Goal: Find specific page/section: Find specific page/section

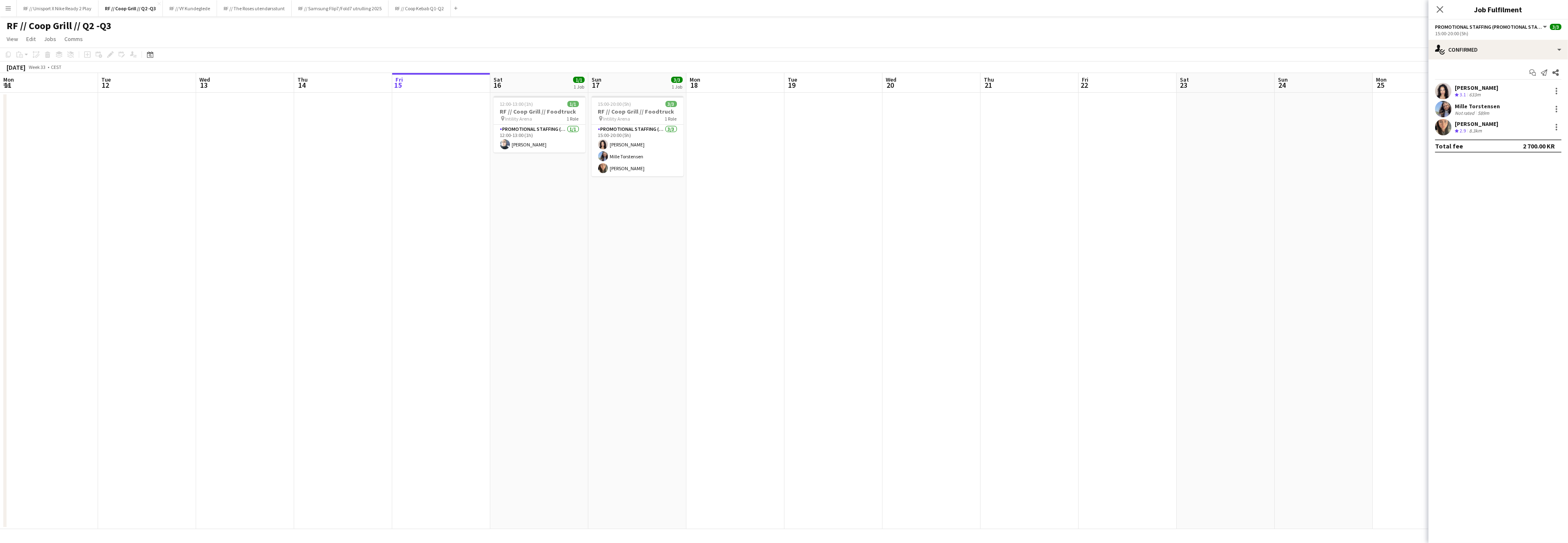
scroll to position [0, 195]
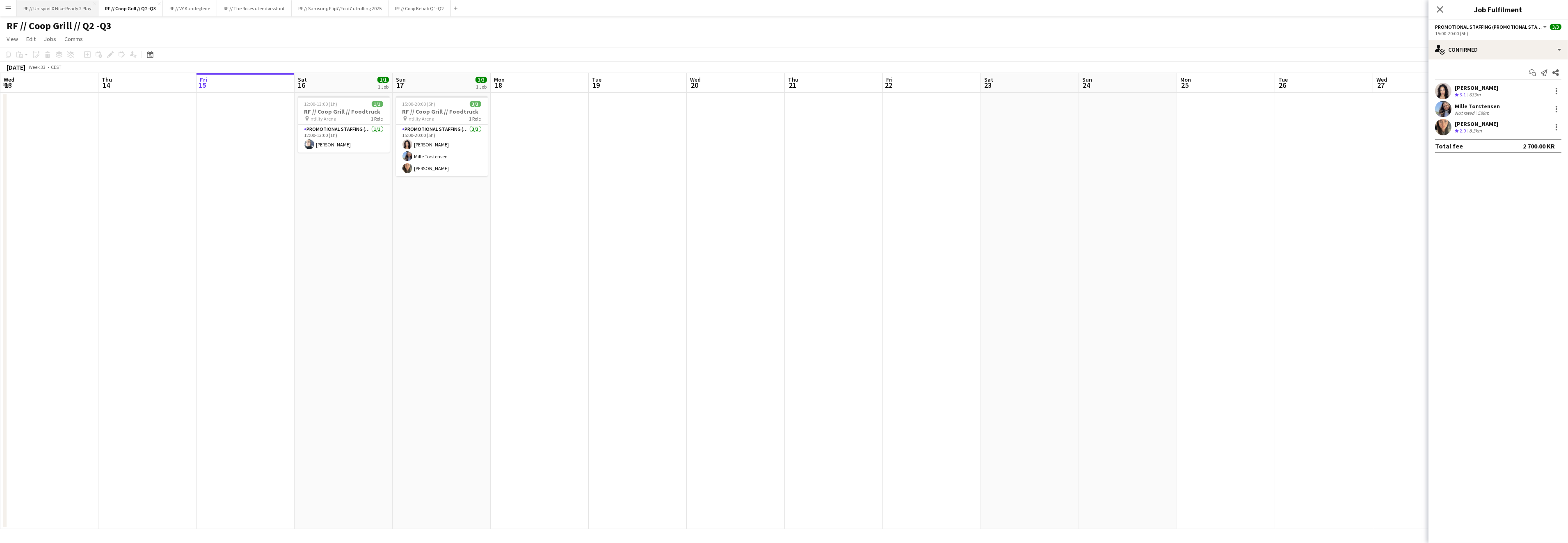
drag, startPoint x: 72, startPoint y: 8, endPoint x: 76, endPoint y: 16, distance: 8.9
click at [72, 8] on button "RF // Unisport X Nike Ready 2 Play Close" at bounding box center [57, 7] width 82 height 16
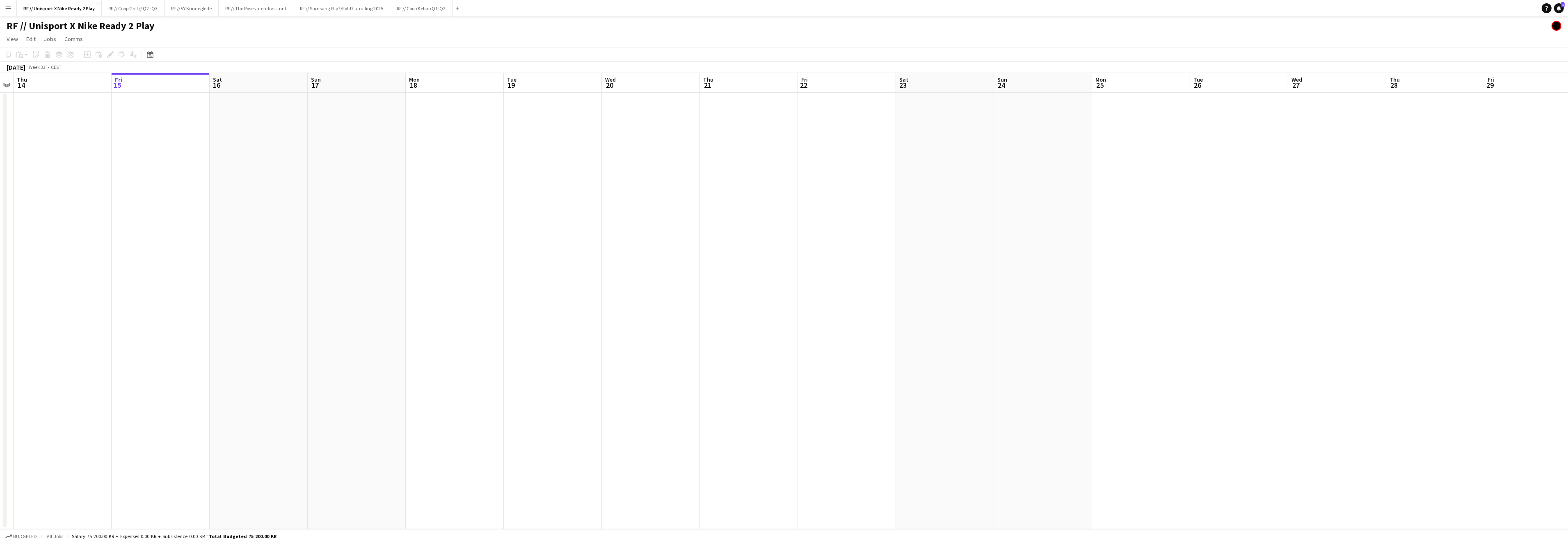
click at [381, 263] on app-calendar-viewport "Tue 12 Wed 13 Thu 14 Fri 15 Sat 16 Sun 17 Mon 18 Tue 19 Wed 20 Thu 21 Fri 22 Sa…" at bounding box center [784, 301] width 1568 height 456
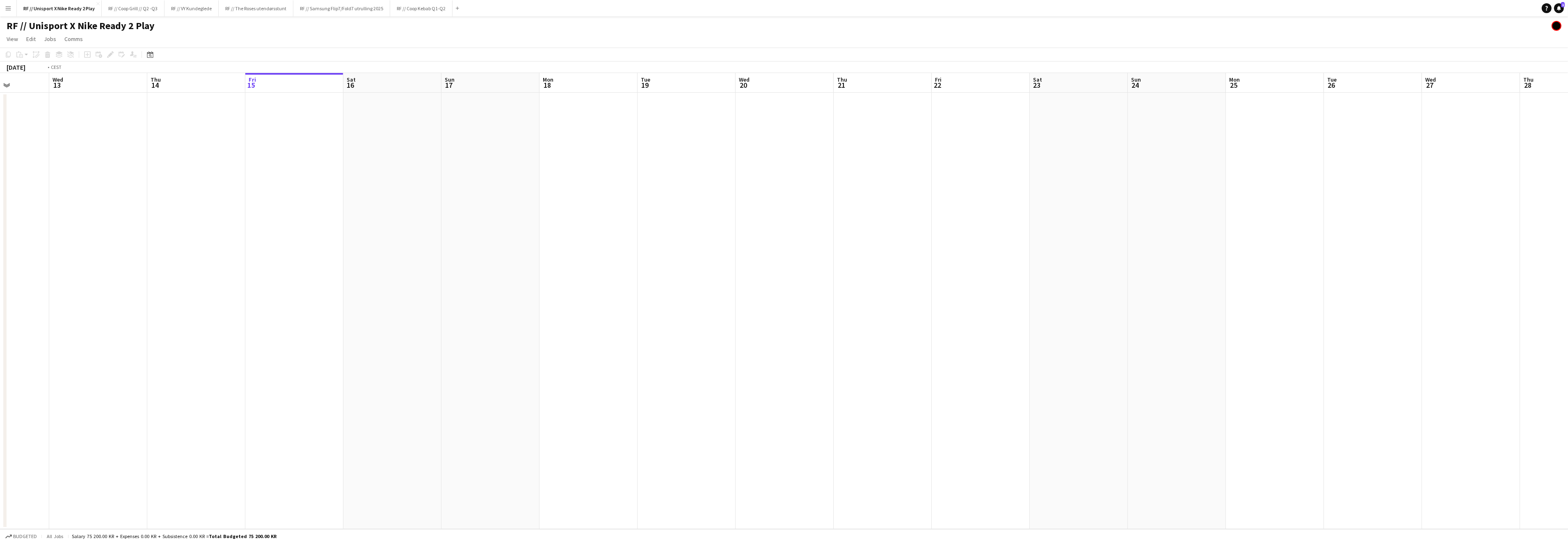
click at [563, 285] on app-calendar-viewport "Sun 10 Mon 11 Tue 12 Wed 13 Thu 14 Fri 15 Sat 16 Sun 17 Mon 18 Tue 19 Wed 20 Th…" at bounding box center [784, 301] width 1568 height 456
drag, startPoint x: 398, startPoint y: 319, endPoint x: 636, endPoint y: 310, distance: 238.2
click at [629, 307] on app-calendar-viewport "Thu 7 Fri 8 Sat 9 Sun 10 Mon 11 Tue 12 Wed 13 Thu 14 Fri 15 Sat 16 Sun 17 Mon 1…" at bounding box center [784, 301] width 1568 height 456
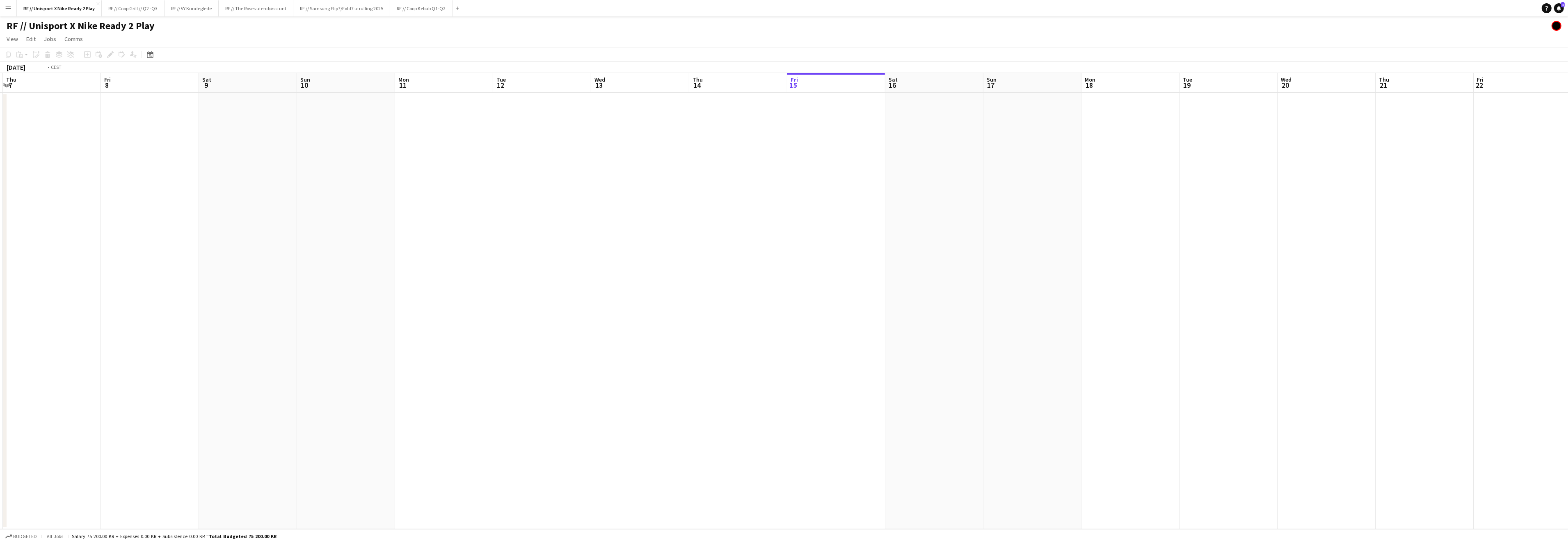
drag, startPoint x: 483, startPoint y: 332, endPoint x: 951, endPoint y: 316, distance: 468.3
click at [901, 312] on app-calendar-viewport "Tue 5 Wed 6 Thu 7 Fri 8 Sat 9 Sun 10 Mon 11 Tue 12 Wed 13 Thu 14 Fri 15 Sat 16 …" at bounding box center [784, 301] width 1568 height 456
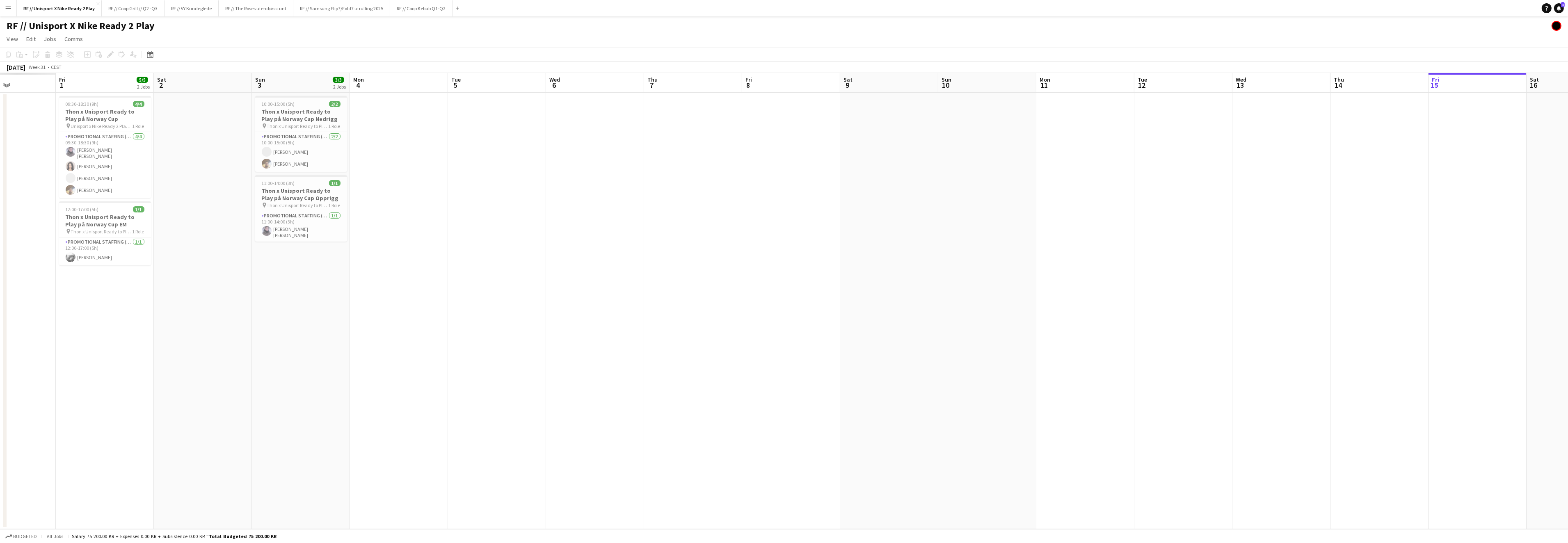
drag, startPoint x: 486, startPoint y: 334, endPoint x: 930, endPoint y: 298, distance: 445.5
click at [900, 296] on app-calendar-viewport "Tue 29 Wed 30 Thu 31 Fri 1 5/5 2 Jobs Sat 2 Sun 3 3/3 2 Jobs Mon 4 Tue 5 Wed 6 …" at bounding box center [784, 301] width 1568 height 456
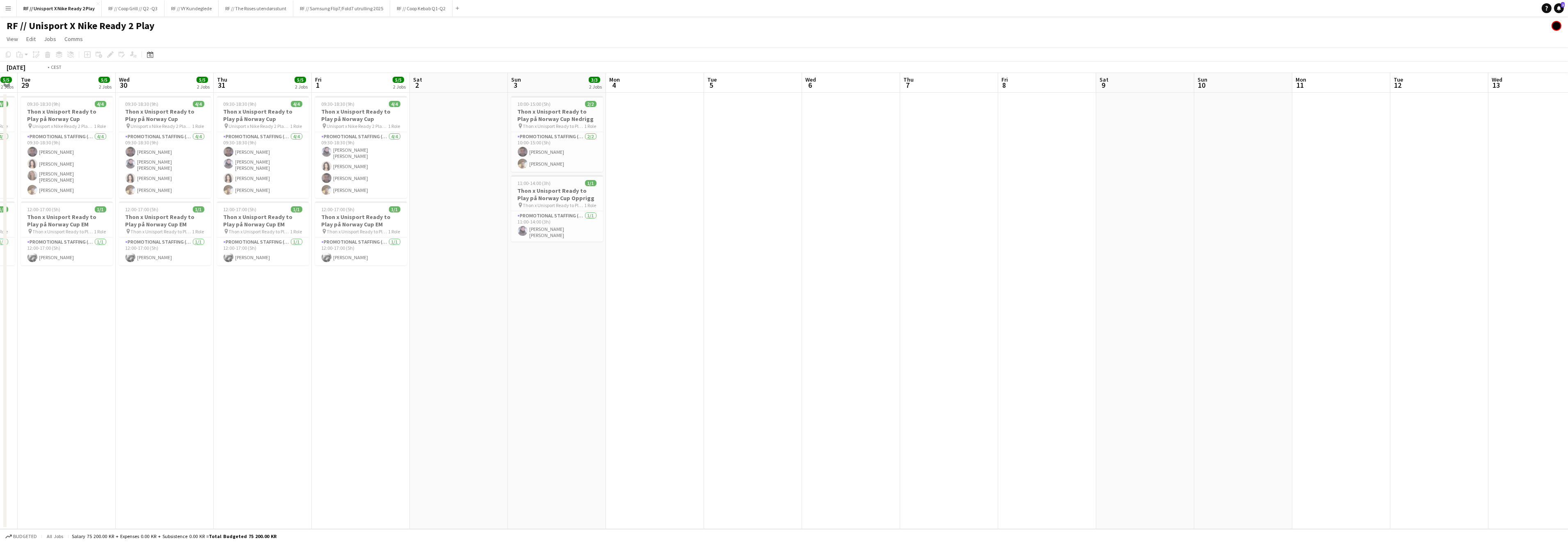
drag, startPoint x: 471, startPoint y: 328, endPoint x: 634, endPoint y: 331, distance: 163.0
click at [634, 331] on app-calendar-viewport "Sun 27 5/5 2 Jobs Mon 28 5/5 2 Jobs Tue 29 5/5 2 Jobs Wed 30 5/5 2 Jobs Thu 31 …" at bounding box center [784, 301] width 1568 height 456
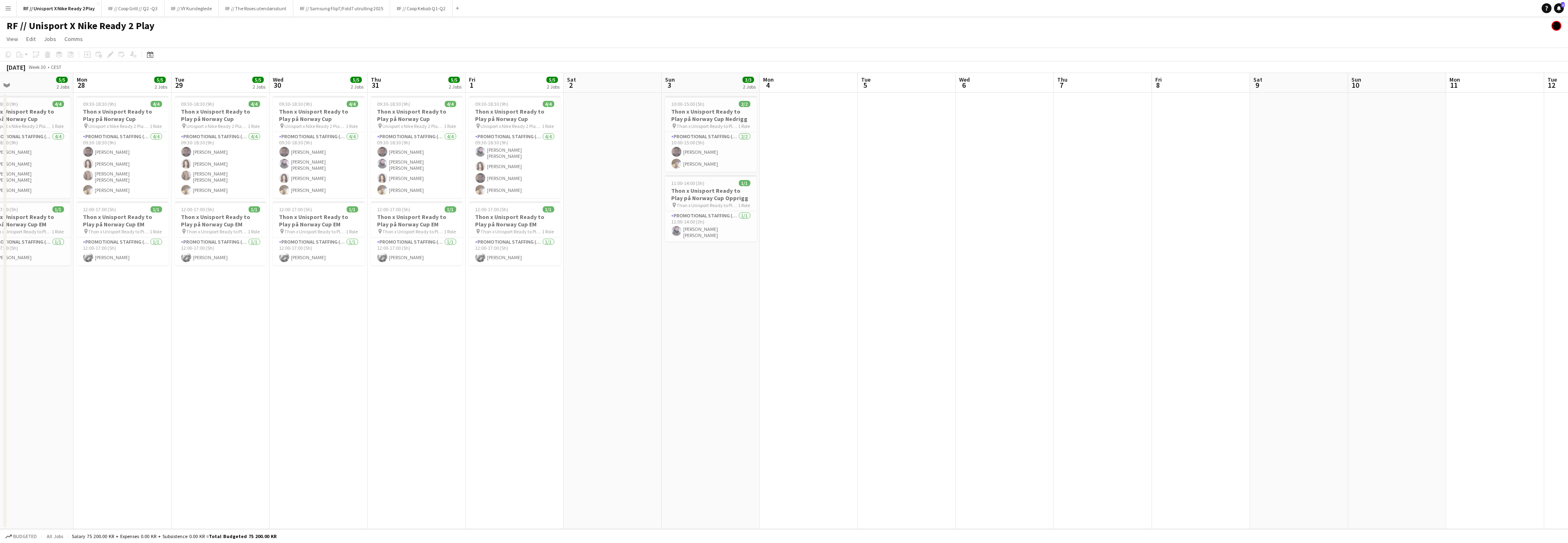
drag, startPoint x: 534, startPoint y: 360, endPoint x: 690, endPoint y: 357, distance: 156.0
click at [690, 357] on app-calendar-viewport "Fri 25 4/4 2 Jobs Sat 26 Sun 27 5/5 2 Jobs Mon 28 5/5 2 Jobs Tue 29 5/5 2 Jobs …" at bounding box center [784, 301] width 1568 height 456
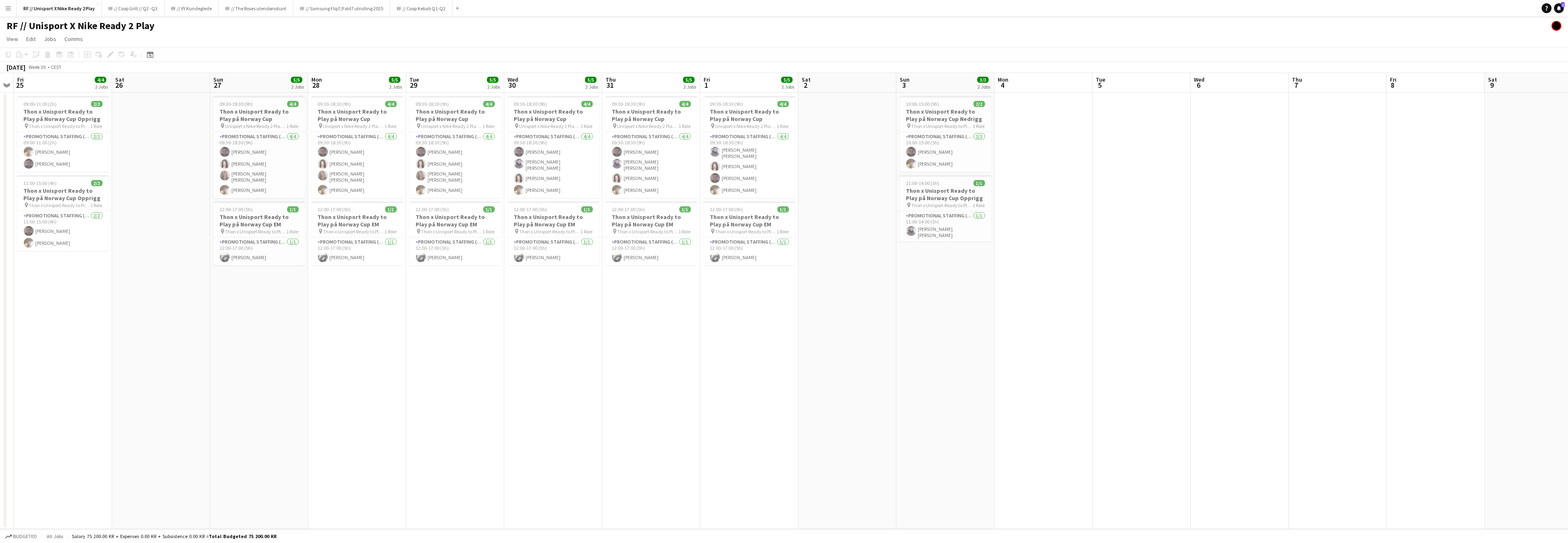
drag, startPoint x: 332, startPoint y: 349, endPoint x: 480, endPoint y: 355, distance: 148.1
click at [485, 352] on app-calendar-viewport "Wed 23 Thu 24 Fri 25 4/4 2 Jobs Sat 26 Sun 27 5/5 2 Jobs Mon 28 5/5 2 Jobs Tue …" at bounding box center [784, 301] width 1568 height 456
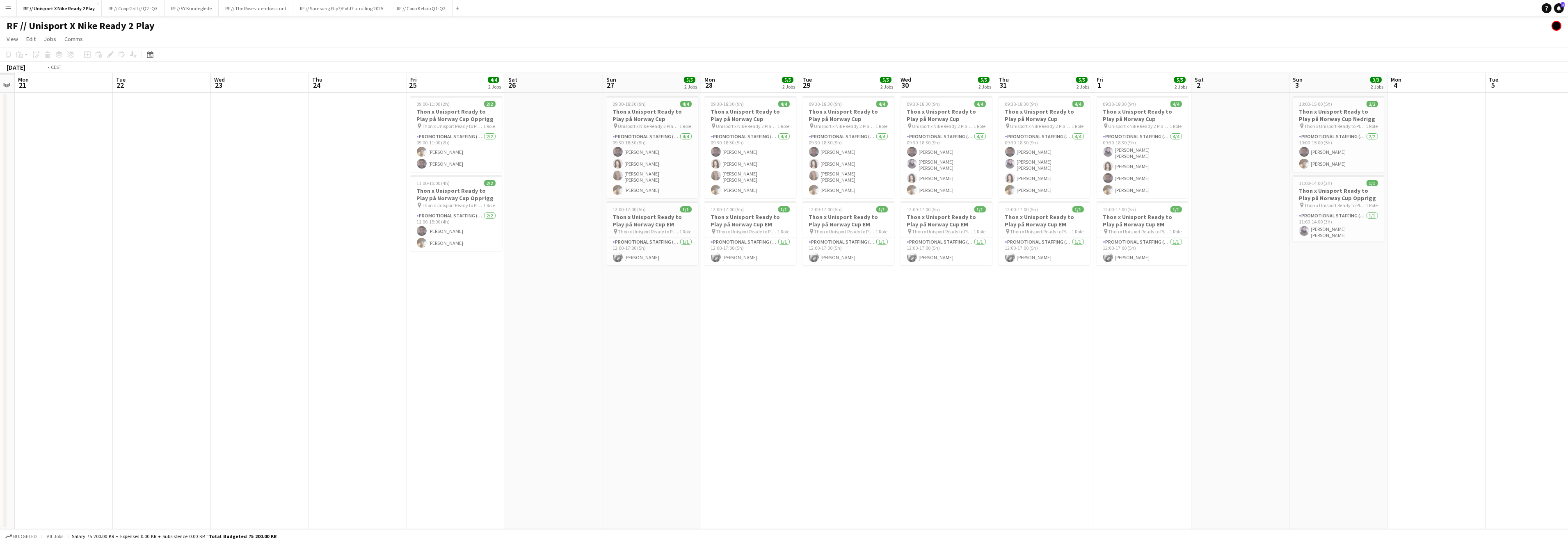
drag, startPoint x: 324, startPoint y: 347, endPoint x: 530, endPoint y: 360, distance: 206.4
click at [655, 349] on app-calendar-viewport "Sat 19 Sun 20 Mon 21 Tue 22 Wed 23 Thu 24 Fri 25 4/4 2 Jobs Sat 26 Sun 27 5/5 2…" at bounding box center [784, 301] width 1568 height 456
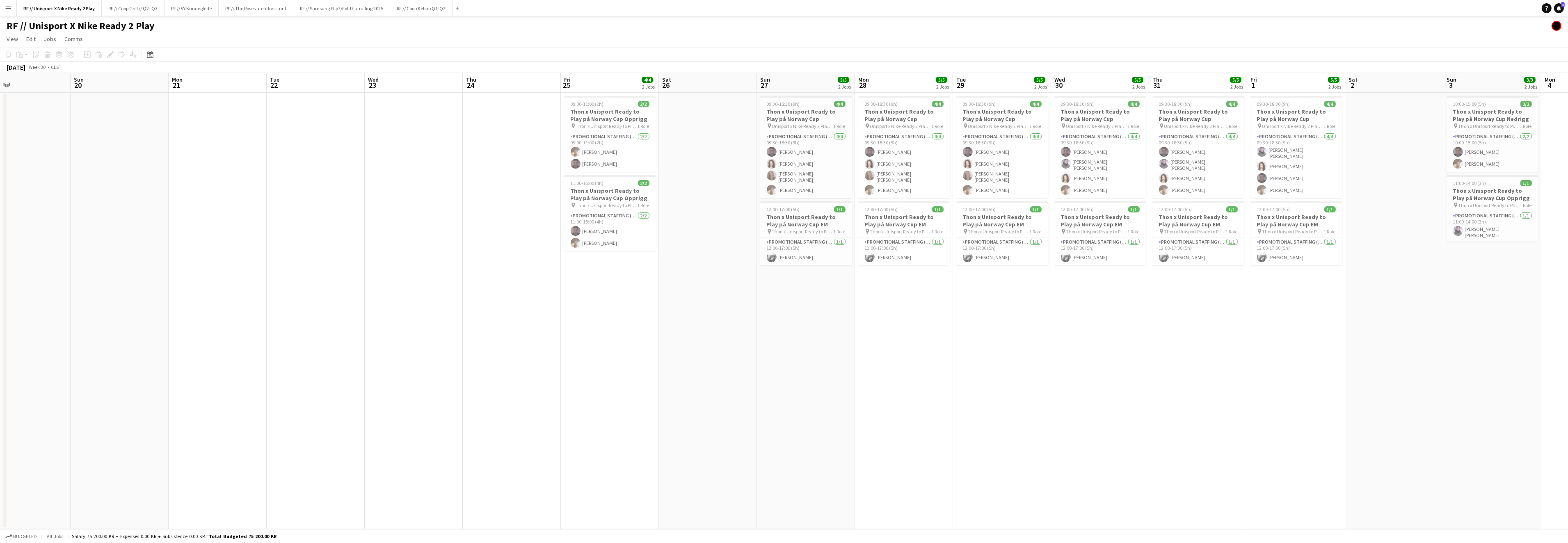
drag, startPoint x: 478, startPoint y: 355, endPoint x: 696, endPoint y: 352, distance: 218.0
click at [686, 351] on app-calendar-viewport "Thu 17 Fri 18 Sat 19 Sun 20 Mon 21 Tue 22 Wed 23 Thu 24 Fri 25 4/4 2 Jobs Sat 2…" at bounding box center [784, 301] width 1568 height 456
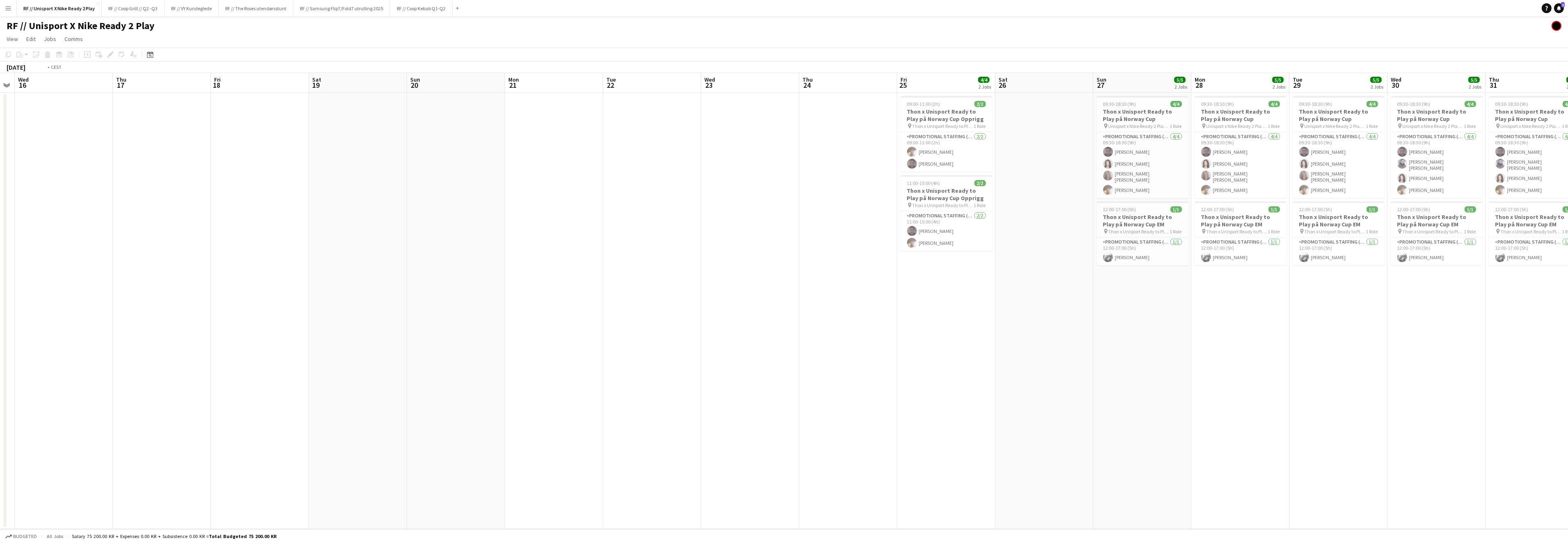
drag, startPoint x: 494, startPoint y: 347, endPoint x: 670, endPoint y: 352, distance: 176.1
click at [801, 341] on app-calendar-viewport "Mon 14 Tue 15 Wed 16 Thu 17 Fri 18 Sat 19 Sun 20 Mon 21 Tue 22 Wed 23 Thu 24 Fr…" at bounding box center [784, 301] width 1568 height 456
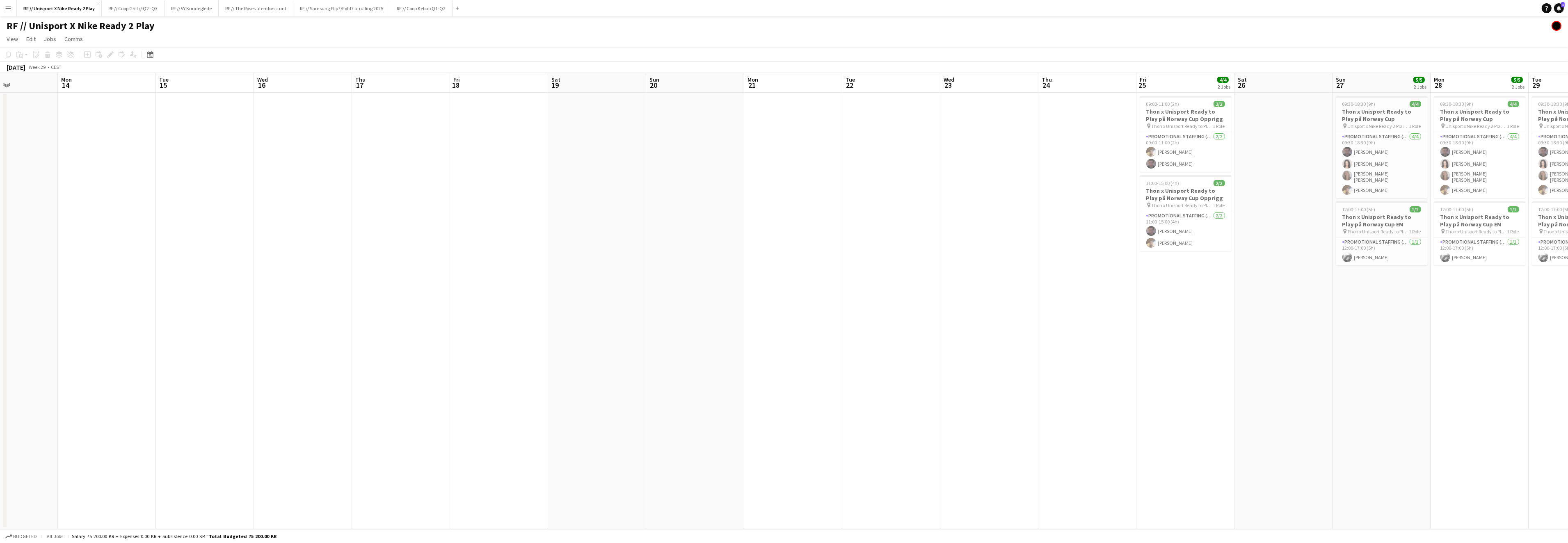
drag, startPoint x: 501, startPoint y: 338, endPoint x: 713, endPoint y: 336, distance: 212.0
click at [717, 335] on app-calendar-viewport "Fri 11 5/5 2 Jobs Sat 12 Sun 13 Mon 14 Tue 15 Wed 16 Thu 17 Fri 18 Sat 19 Sun 2…" at bounding box center [784, 301] width 1568 height 456
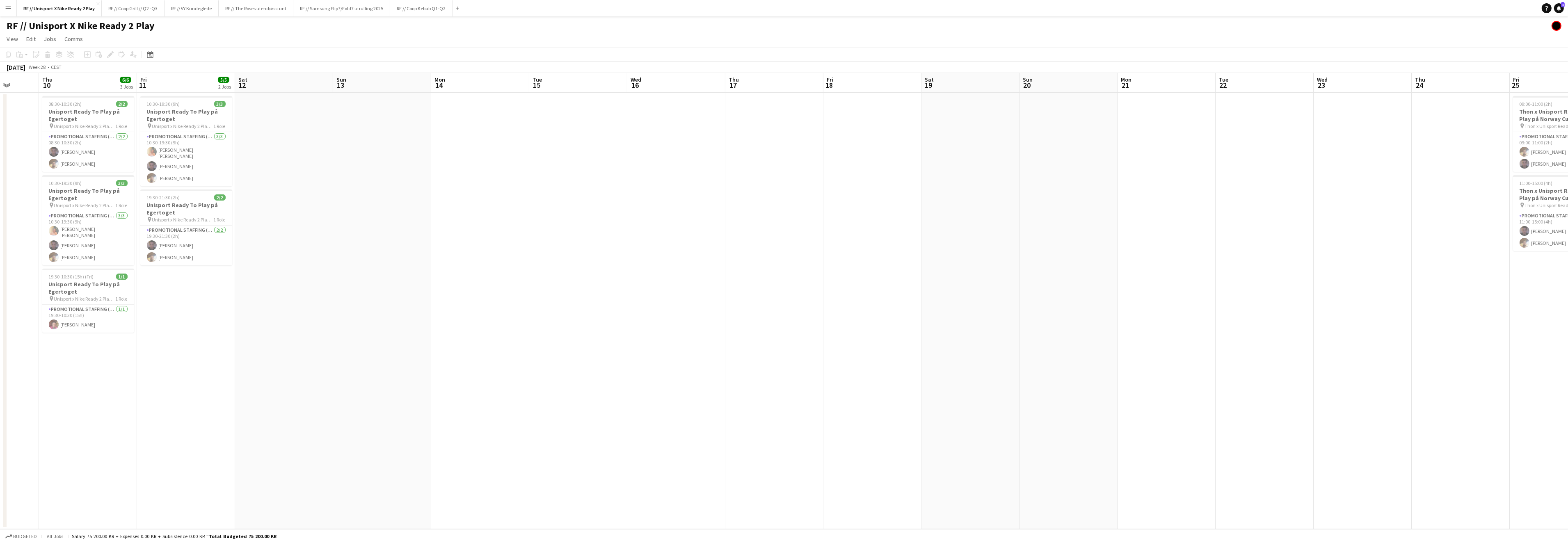
drag, startPoint x: 452, startPoint y: 335, endPoint x: 608, endPoint y: 337, distance: 156.0
click at [595, 332] on app-calendar-viewport "Tue 8 Wed 9 Thu 10 6/6 3 Jobs Fri 11 5/5 2 Jobs Sat 12 Sun 13 Mon 14 Tue 15 Wed…" at bounding box center [784, 301] width 1568 height 456
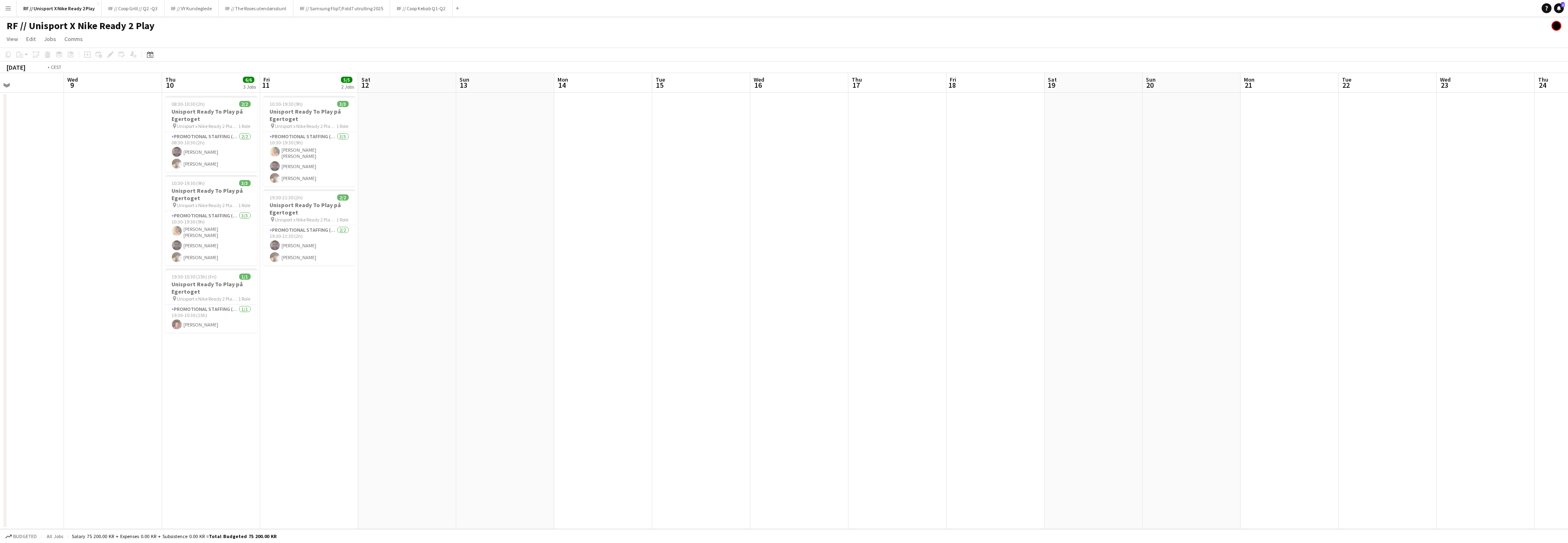
drag, startPoint x: 416, startPoint y: 334, endPoint x: 666, endPoint y: 337, distance: 250.0
click at [666, 337] on app-calendar-viewport "Mon 7 Tue 8 Wed 9 Thu 10 6/6 3 Jobs Fri 11 5/5 2 Jobs Sat 12 Sun 13 Mon 14 Tue …" at bounding box center [784, 301] width 1568 height 456
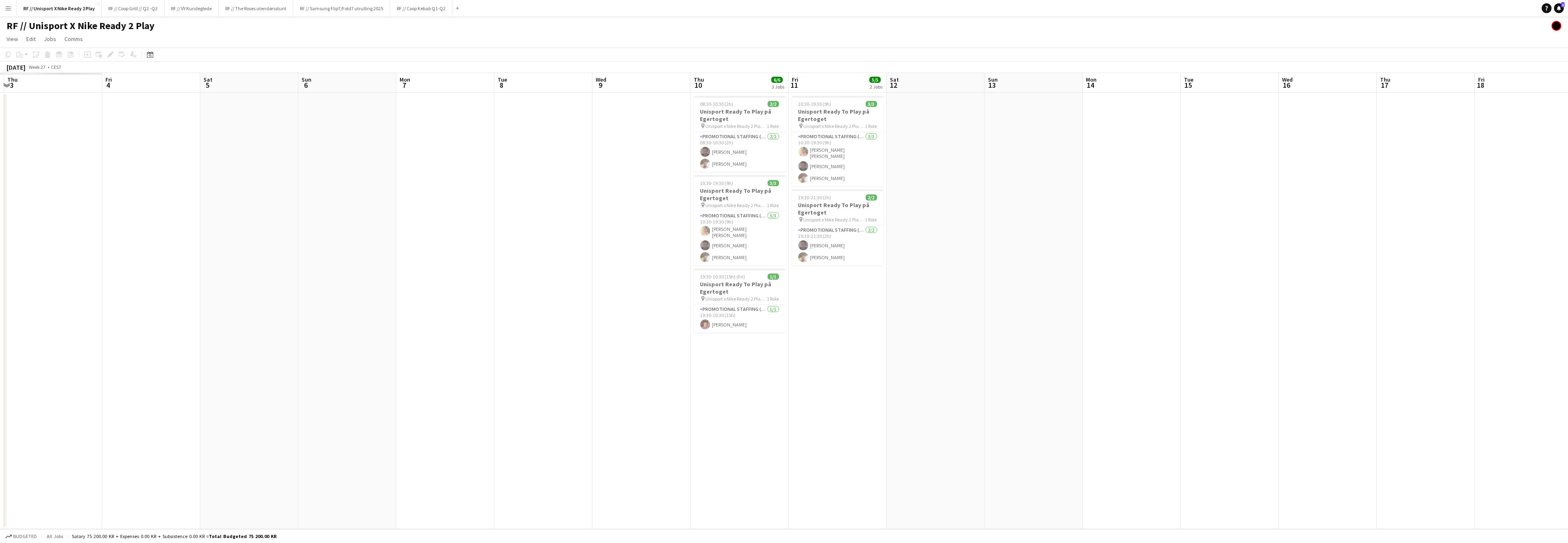
drag, startPoint x: 295, startPoint y: 373, endPoint x: 499, endPoint y: 388, distance: 204.6
click at [780, 400] on app-calendar-viewport "Tue 1 Wed 2 Thu 3 Fri 4 Sat 5 Sun 6 Mon 7 Tue 8 Wed 9 Thu 10 6/6 3 Jobs Fri 11 …" at bounding box center [784, 301] width 1568 height 456
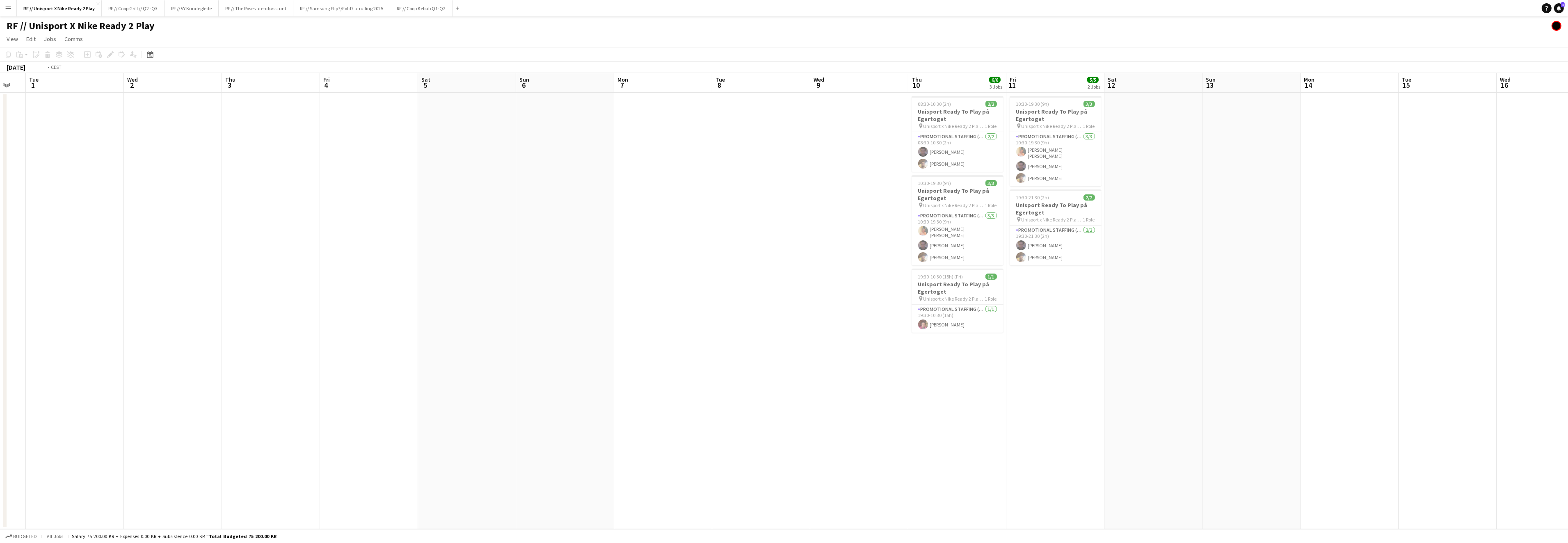
drag, startPoint x: 470, startPoint y: 385, endPoint x: 707, endPoint y: 382, distance: 237.0
click at [758, 375] on app-calendar-viewport "Sun 29 Mon 30 Tue 1 Wed 2 Thu 3 Fri 4 Sat 5 Sun 6 Mon 7 Tue 8 Wed 9 Thu 10 6/6 …" at bounding box center [784, 301] width 1568 height 456
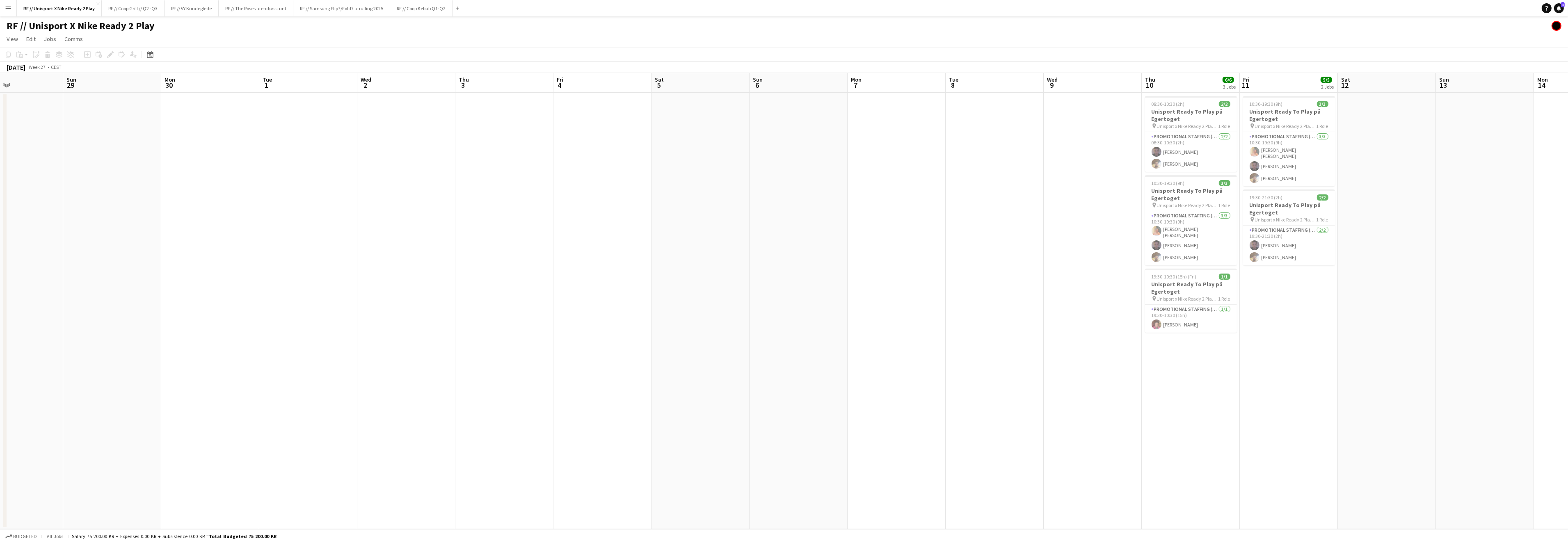
drag, startPoint x: 625, startPoint y: 367, endPoint x: 877, endPoint y: 362, distance: 252.0
click at [877, 362] on app-calendar-viewport "Thu 26 Fri 27 Sat 28 Sun 29 Mon 30 Tue 1 Wed 2 Thu 3 Fri 4 Sat 5 Sun 6 Mon 7 Tu…" at bounding box center [784, 301] width 1568 height 456
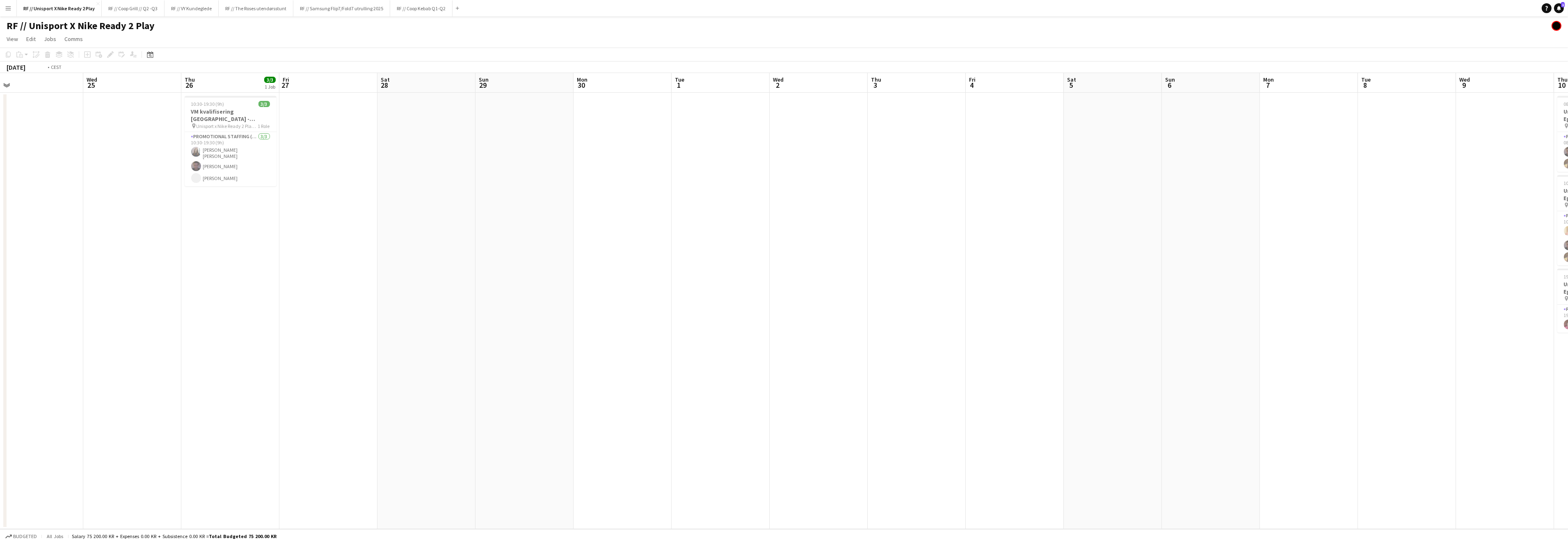
drag, startPoint x: 533, startPoint y: 362, endPoint x: 849, endPoint y: 357, distance: 316.0
click at [849, 357] on app-calendar-viewport "Sun 22 Mon 23 Tue 24 Wed 25 Thu 26 3/3 1 Job Fri 27 Sat 28 Sun 29 Mon 30 Tue 1 …" at bounding box center [784, 301] width 1568 height 456
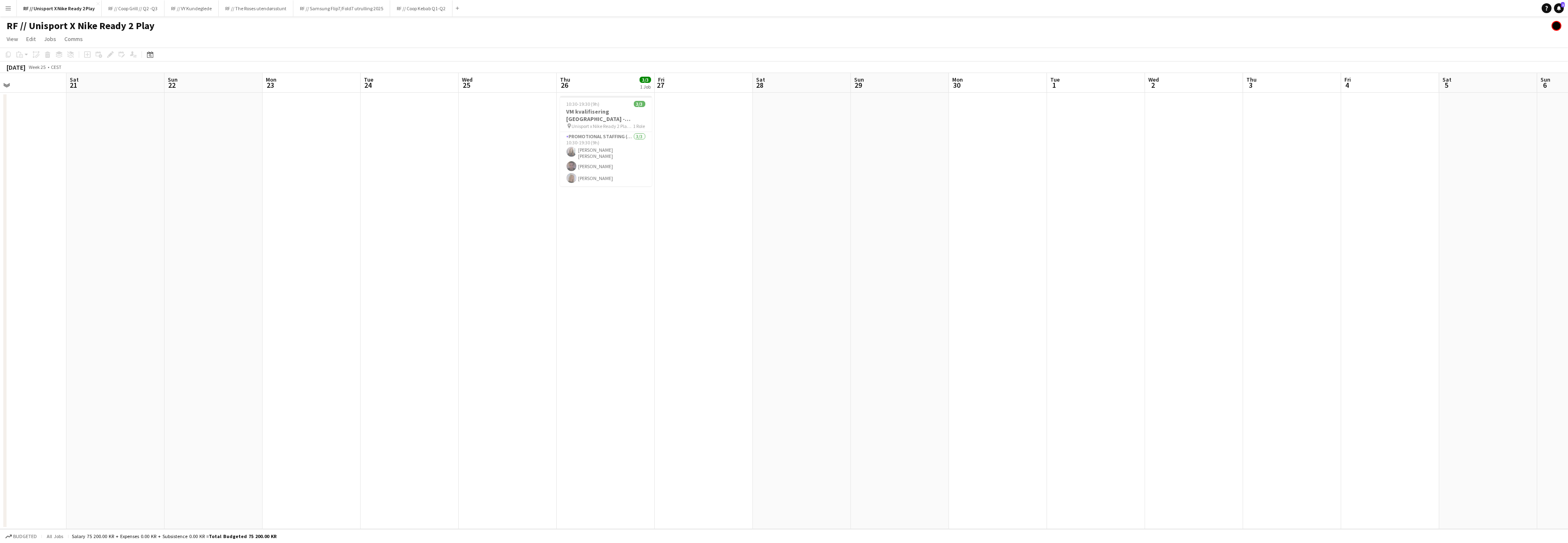
drag, startPoint x: 444, startPoint y: 337, endPoint x: 651, endPoint y: 354, distance: 207.7
click at [743, 350] on app-calendar-viewport "Thu 19 Fri 20 Sat 21 Sun 22 Mon 23 Tue 24 Wed 25 Thu 26 3/3 1 Job Fri 27 Sat 28…" at bounding box center [784, 301] width 1568 height 456
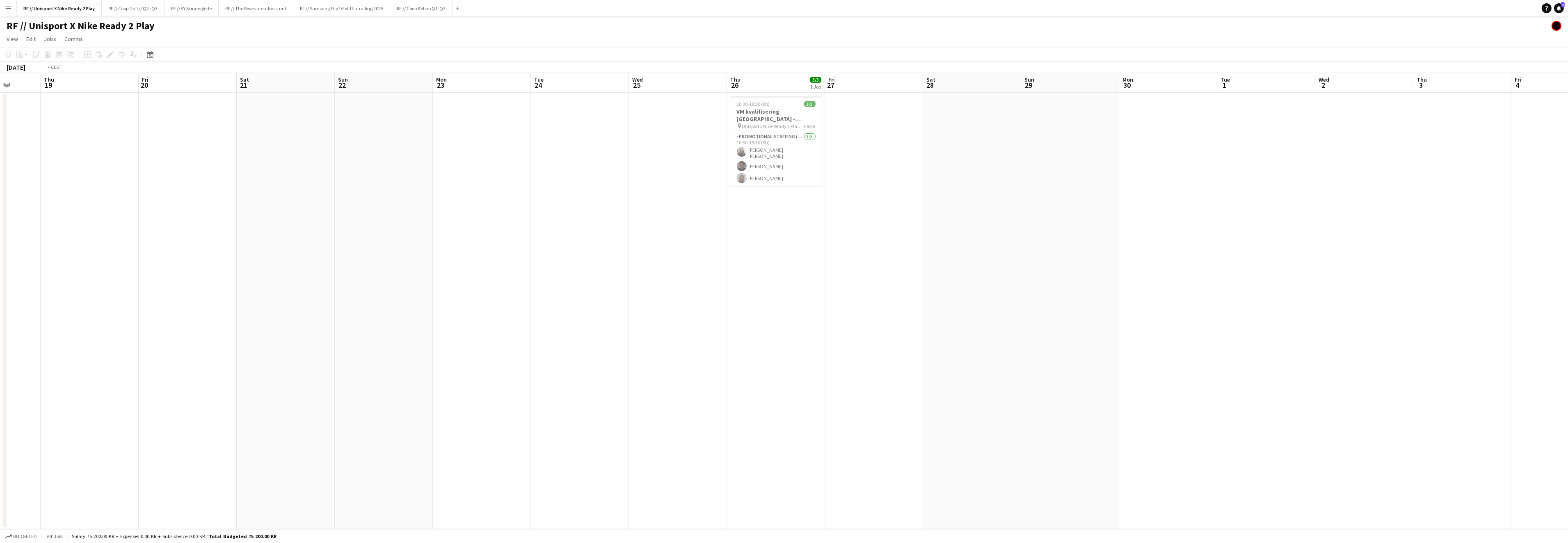
drag, startPoint x: 832, startPoint y: 347, endPoint x: 871, endPoint y: 358, distance: 40.5
click at [861, 351] on app-calendar-viewport "Mon 16 Tue 17 Wed 18 Thu 19 Fri 20 Sat 21 Sun 22 Mon 23 Tue 24 Wed 25 Thu 26 3/…" at bounding box center [784, 301] width 1568 height 456
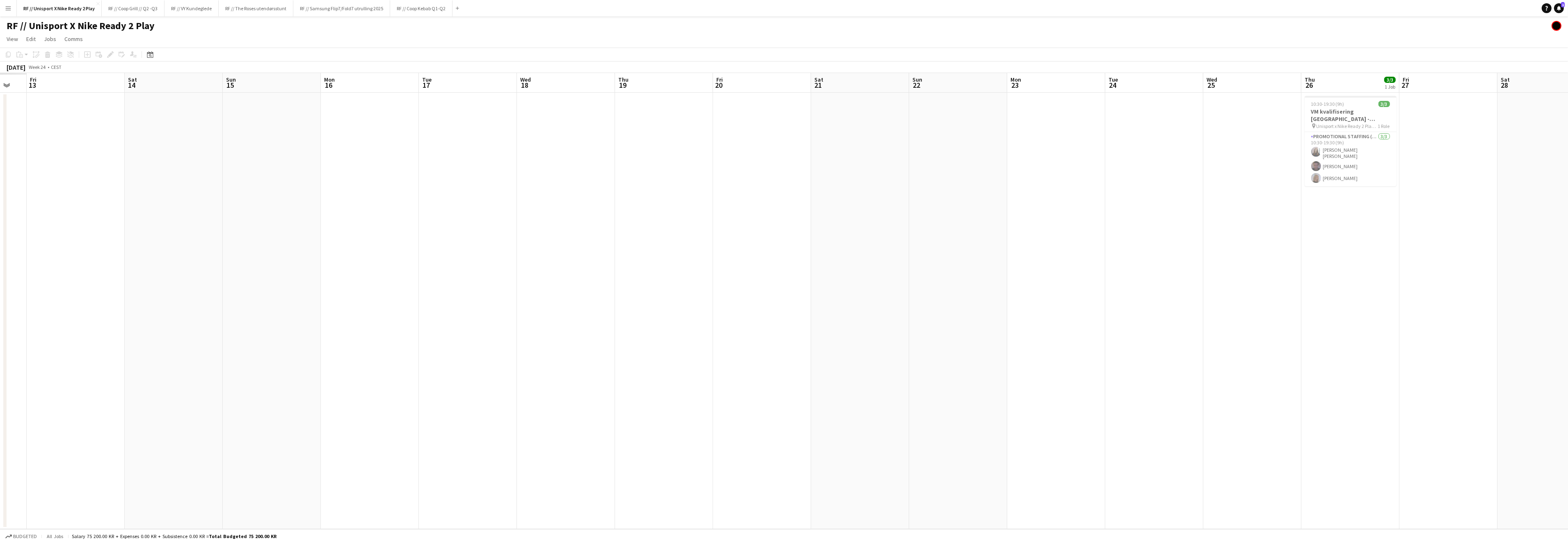
drag, startPoint x: 905, startPoint y: 331, endPoint x: 858, endPoint y: 347, distance: 49.6
click at [979, 339] on app-calendar-viewport "Wed 11 Thu 12 Fri 13 Sat 14 Sun 15 Mon 16 Tue 17 Wed 18 Thu 19 Fri 20 Sat 21 Su…" at bounding box center [784, 301] width 1568 height 456
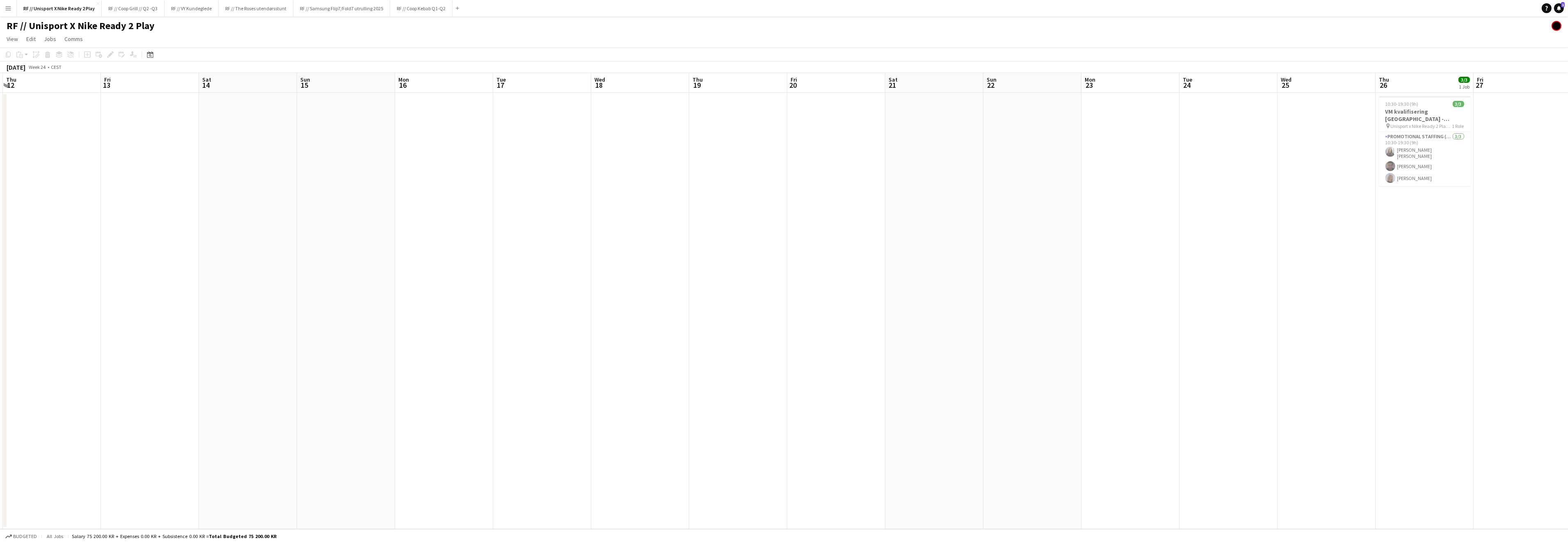
drag, startPoint x: 685, startPoint y: 334, endPoint x: 960, endPoint y: 338, distance: 275.0
click at [987, 328] on app-calendar-viewport "Tue 10 Wed 11 Thu 12 Fri 13 Sat 14 Sun 15 Mon 16 Tue 17 Wed 18 Thu 19 Fri 20 Sa…" at bounding box center [784, 301] width 1568 height 456
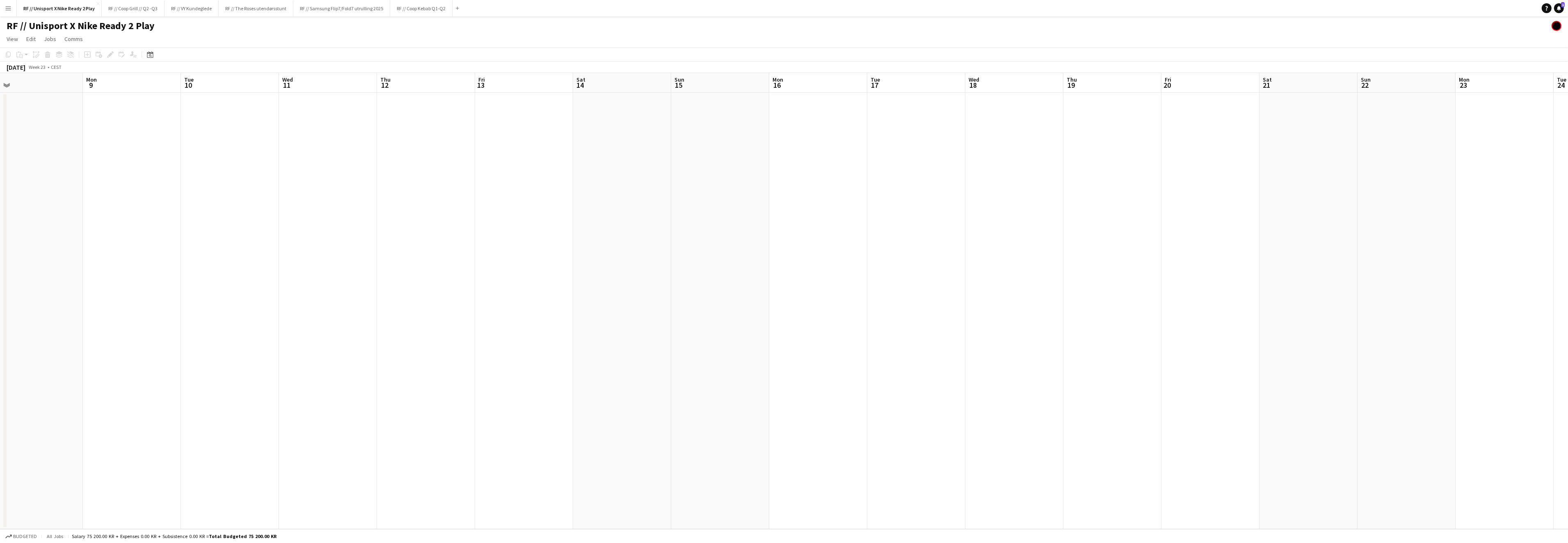
drag, startPoint x: 740, startPoint y: 324, endPoint x: 1000, endPoint y: 319, distance: 260.0
click at [995, 315] on app-calendar-viewport "Fri 6 4/4 2 Jobs Sat 7 1/1 1 Job Sun 8 Mon 9 Tue 10 Wed 11 Thu 12 Fri 13 Sat 14…" at bounding box center [784, 301] width 1568 height 456
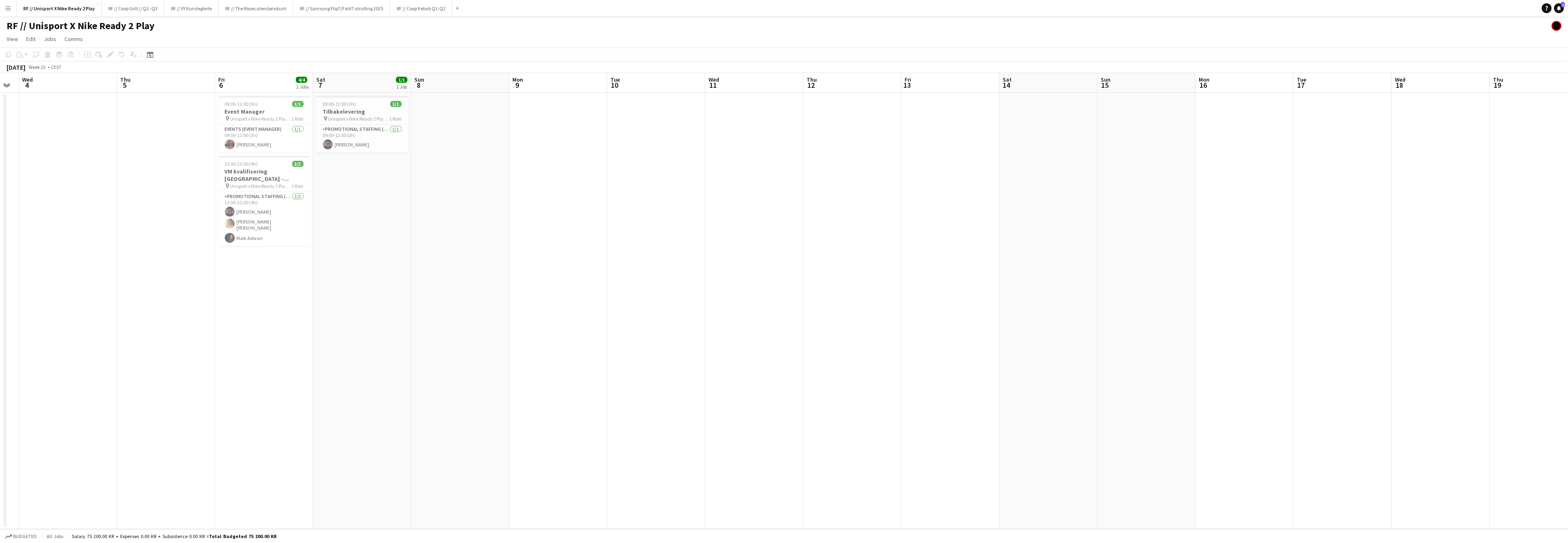
drag, startPoint x: 720, startPoint y: 319, endPoint x: 1001, endPoint y: 308, distance: 281.2
click at [987, 307] on app-calendar-viewport "Mon 2 Tue 3 Wed 4 Thu 5 Fri 6 4/4 2 Jobs Sat 7 1/1 1 Job Sun 8 Mon 9 Tue 10 Wed…" at bounding box center [784, 301] width 1568 height 456
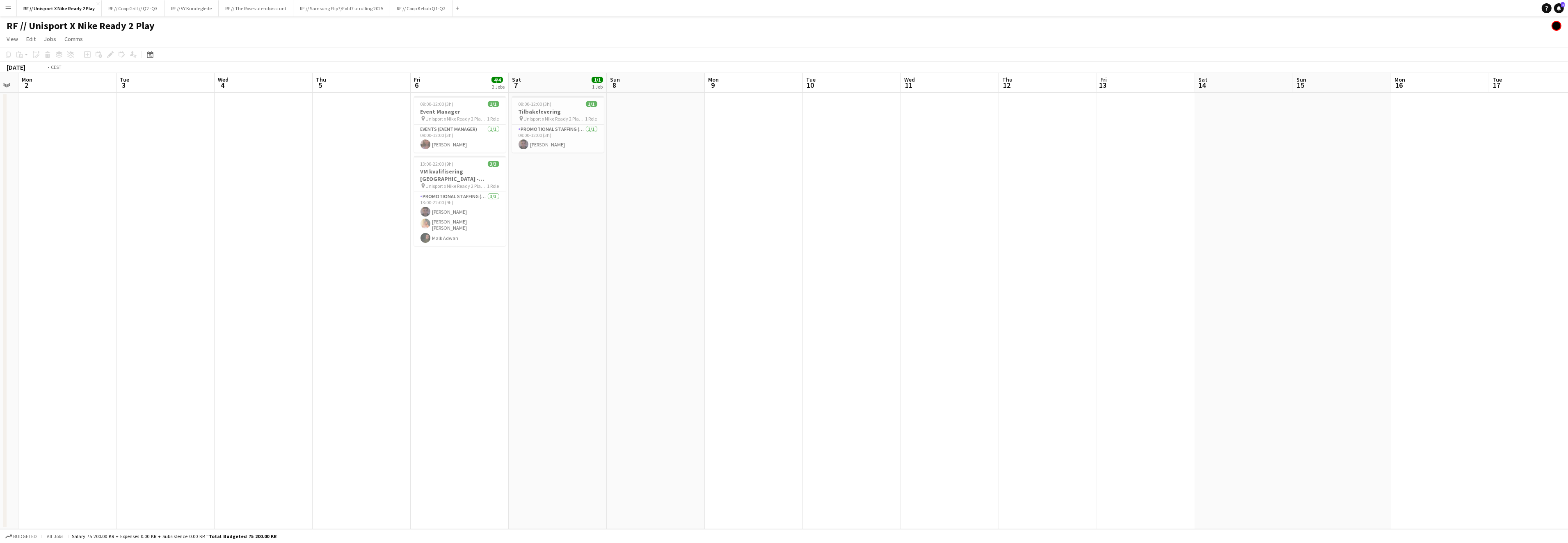
drag, startPoint x: 336, startPoint y: 304, endPoint x: 658, endPoint y: 309, distance: 322.0
click at [733, 308] on app-calendar-viewport "Sat 31 Sun 1 Mon 2 Tue 3 Wed 4 Thu 5 Fri 6 4/4 2 Jobs Sat 7 1/1 1 Job Sun 8 Mon…" at bounding box center [784, 301] width 1568 height 456
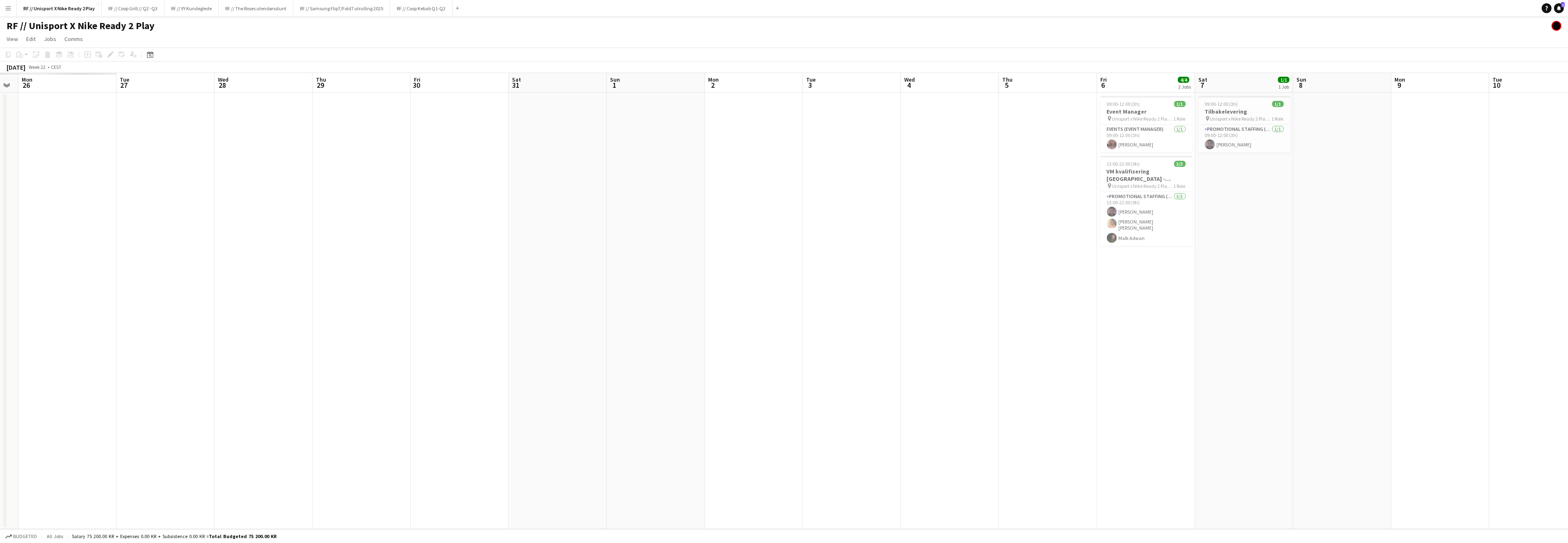
drag, startPoint x: 592, startPoint y: 312, endPoint x: 889, endPoint y: 317, distance: 297.0
click at [886, 317] on app-calendar-viewport "Sat 24 Sun 25 Mon 26 Tue 27 Wed 28 Thu 29 Fri 30 Sat 31 Sun 1 Mon 2 Tue 3 Wed 4…" at bounding box center [784, 301] width 1568 height 456
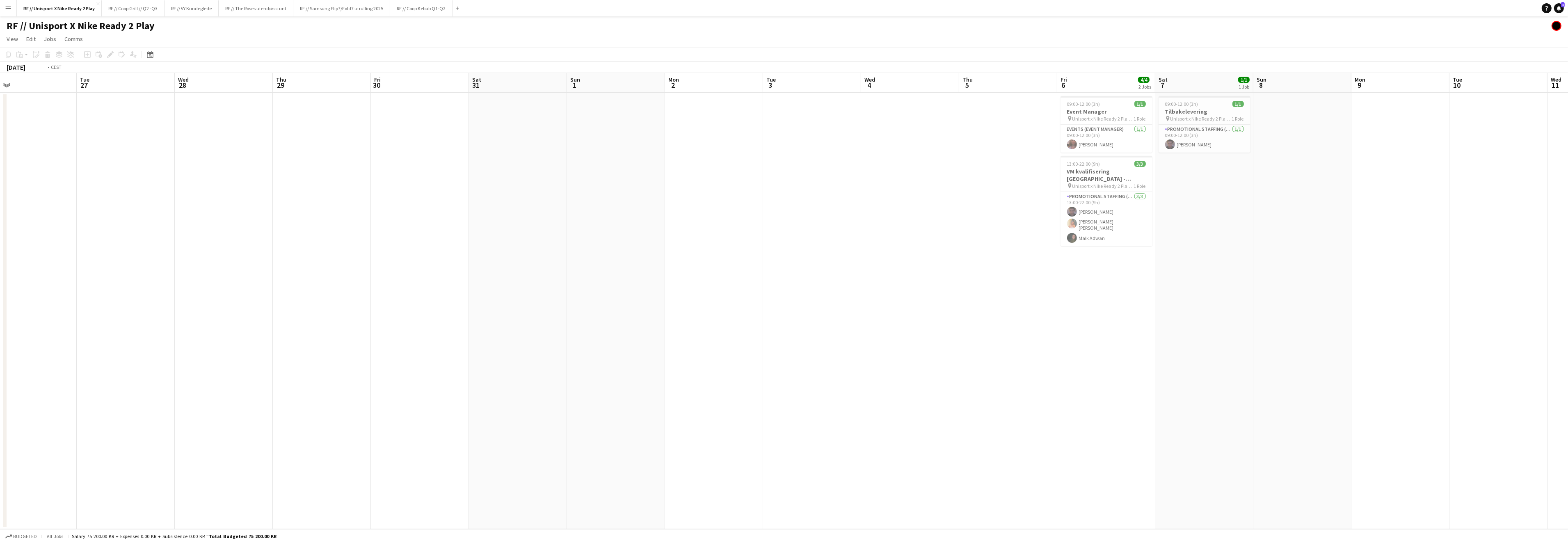
drag, startPoint x: 617, startPoint y: 318, endPoint x: 945, endPoint y: 306, distance: 328.2
click at [938, 306] on app-calendar-viewport "Sat 24 Sun 25 Mon 26 Tue 27 Wed 28 Thu 29 Fri 30 Sat 31 Sun 1 Mon 2 Tue 3 Wed 4…" at bounding box center [784, 301] width 1568 height 456
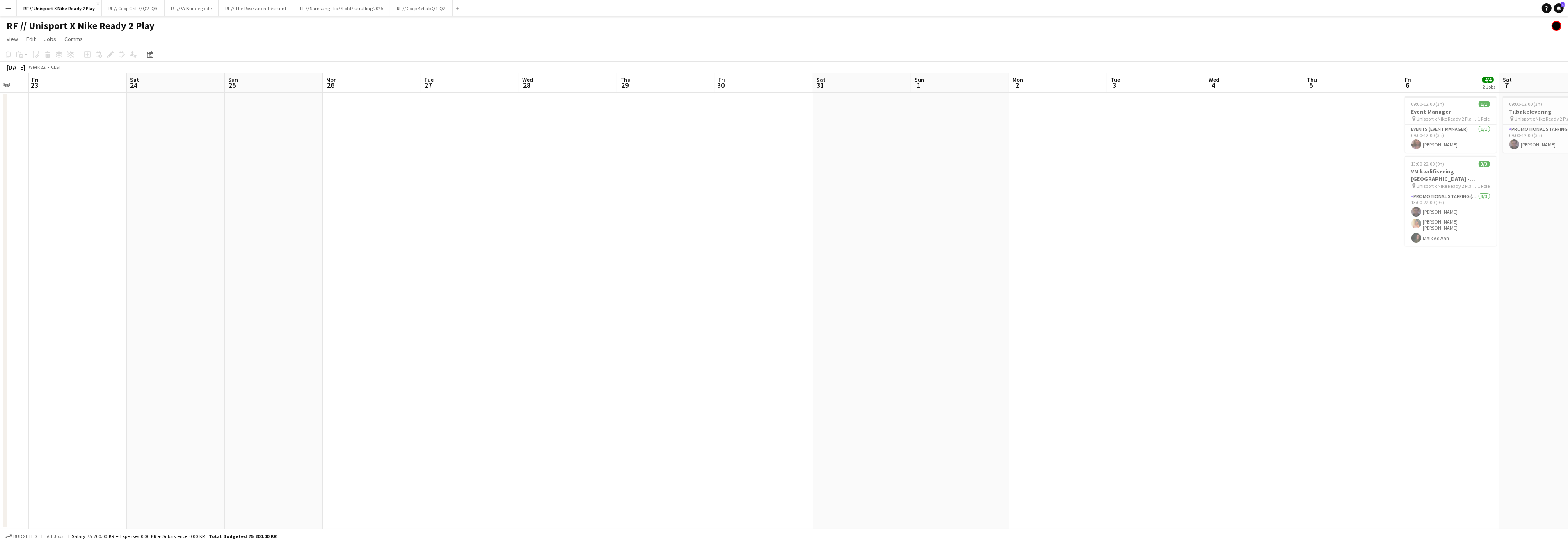
drag, startPoint x: 797, startPoint y: 290, endPoint x: 951, endPoint y: 288, distance: 154.0
click at [943, 287] on app-calendar-viewport "Wed 21 Thu 22 Fri 23 Sat 24 Sun 25 Mon 26 Tue 27 Wed 28 Thu 29 Fri 30 Sat 31 Su…" at bounding box center [784, 301] width 1568 height 456
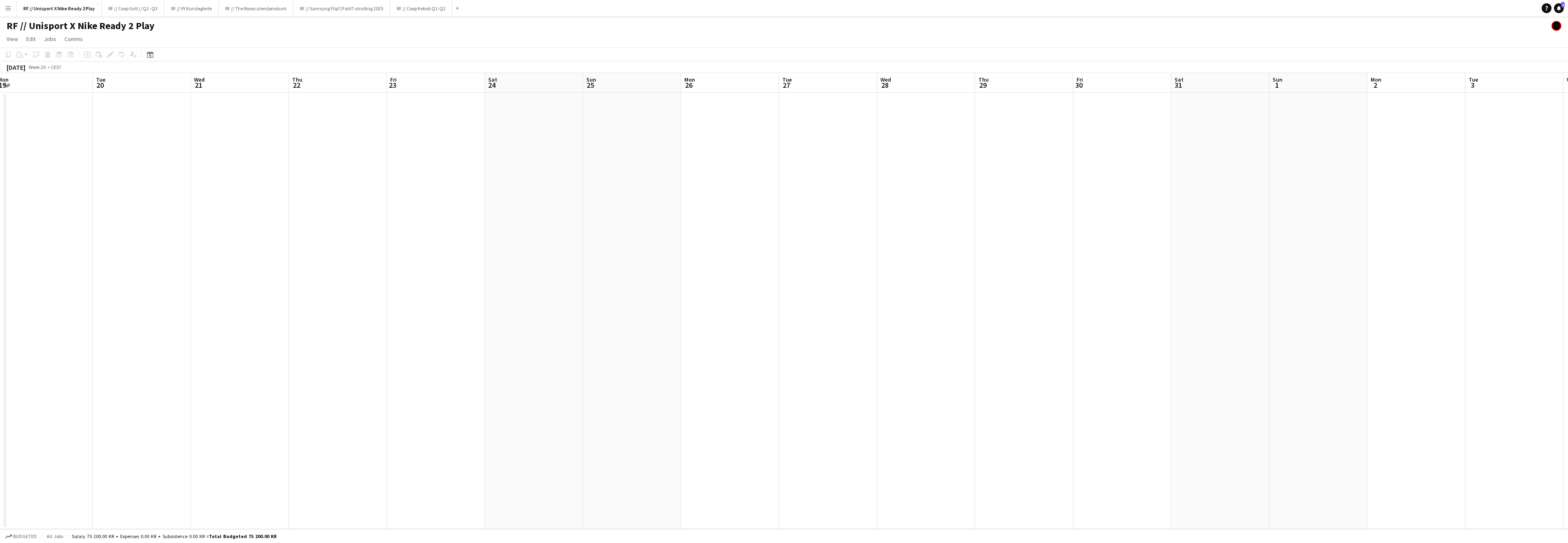
drag, startPoint x: 719, startPoint y: 292, endPoint x: 984, endPoint y: 281, distance: 265.2
click at [966, 279] on app-calendar-viewport "Sat 17 Sun 18 Mon 19 Tue 20 Wed 21 Thu 22 Fri 23 Sat 24 Sun 25 Mon 26 Tue 27 We…" at bounding box center [784, 301] width 1568 height 456
drag, startPoint x: 677, startPoint y: 294, endPoint x: 963, endPoint y: 278, distance: 286.4
click at [949, 274] on app-calendar-viewport "Wed 14 Thu 15 Fri 16 Sat 17 Sun 18 Mon 19 Tue 20 Wed 21 Thu 22 Fri 23 Sat 24 Su…" at bounding box center [784, 301] width 1568 height 456
click at [982, 268] on app-calendar-viewport "Sun 11 Mon 12 Tue 13 Wed 14 Thu 15 Fri 16 Sat 17 Sun 18 Mon 19 Tue 20 Wed 21 Th…" at bounding box center [784, 301] width 1568 height 456
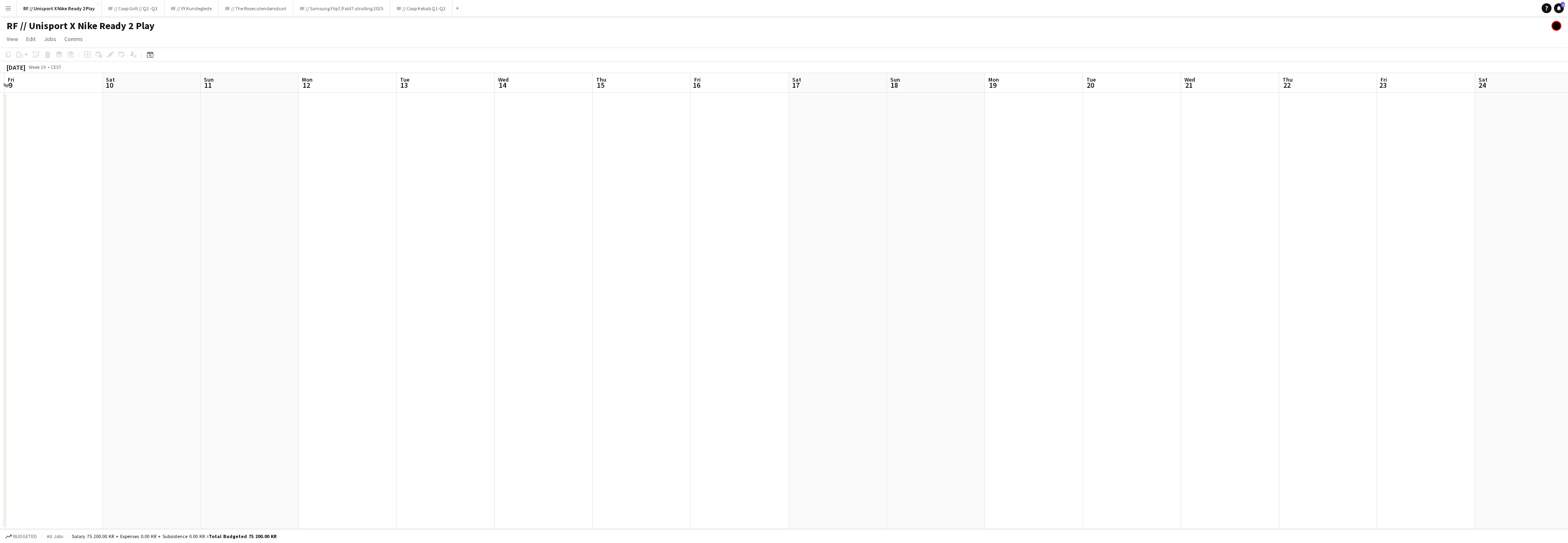
drag, startPoint x: 801, startPoint y: 261, endPoint x: 900, endPoint y: 269, distance: 99.3
click at [1137, 254] on app-calendar-viewport "Thu 8 Fri 9 Sat 10 Sun 11 Mon 12 Tue 13 Wed 14 Thu 15 Fri 16 Sat 17 Sun 18 Mon …" at bounding box center [784, 301] width 1568 height 456
drag
click at [1154, 240] on app-calendar-viewport "Sat 3 Sun 4 Mon 5 Tue 6 Wed 7 Thu 8 Fri 9 Sat 10 Sun 11 Mon 12 Tue 13 Wed 14 Th…" at bounding box center [784, 301] width 1568 height 456
click at [1333, 229] on app-calendar-viewport "Fri 25 Sat 26 Sun 27 Mon 28 Tue 29 Wed 30 Thu 1 Fri 2 Sat 3 Sun 4 Mon 5 Tue 6 W…" at bounding box center [784, 301] width 1568 height 456
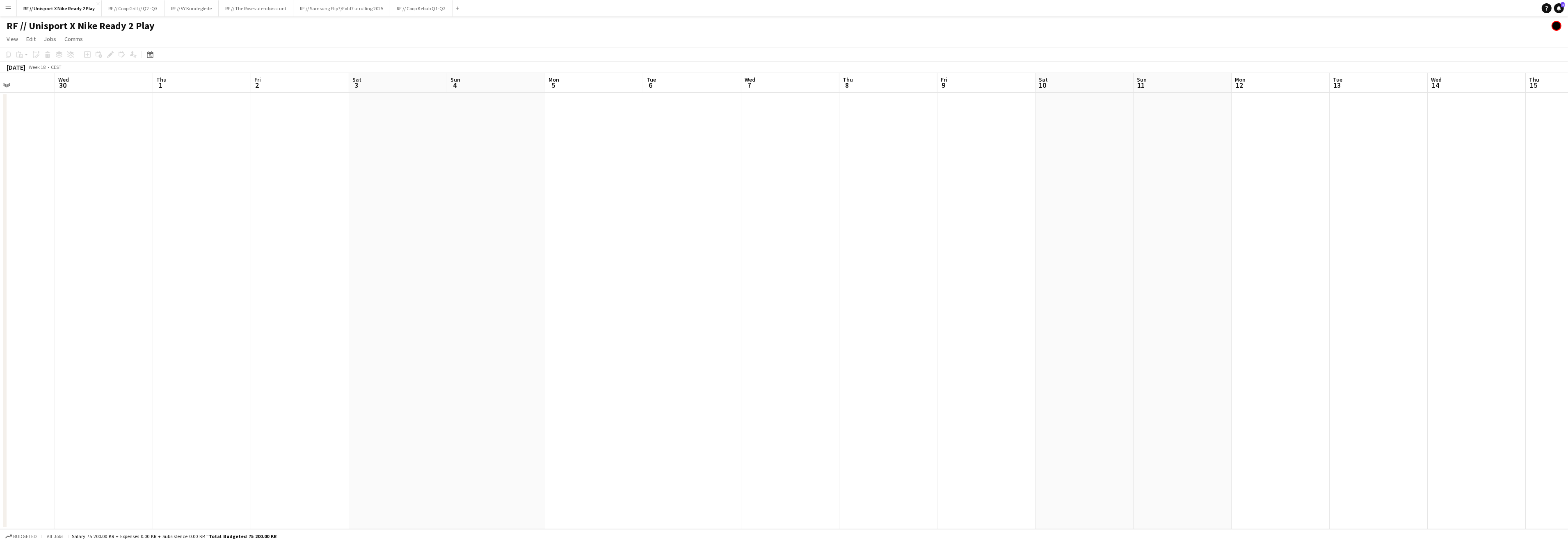
click at [552, 205] on app-calendar-viewport "Sun 27 Mon 28 Tue 29 Wed 30 Thu 1 Fri 2 Sat 3 Sun 4 Mon 5 Tue 6 Wed 7 Thu 8 Fri…" at bounding box center [784, 301] width 1568 height 456
click at [633, 216] on app-calendar-viewport "Tue 29 Wed 30 Thu 1 Fri 2 Sat 3 Sun 4 Mon 5 Tue 6 Wed 7 Thu 8 Fri 9 Sat 10 Sun …" at bounding box center [784, 301] width 1568 height 456
click at [717, 224] on app-calendar-viewport "Sat 3 Sun 4 Mon 5 Tue 6 Wed 7 Thu 8 Fri 9 Sat 10 Sun 11 Mon 12 Tue 13 Wed 14 Th…" at bounding box center [784, 301] width 1568 height 456
click at [596, 217] on app-calendar-viewport "Mon 12 Tue 13 Wed 14 Thu 15 Fri 16 Sat 17 Sun 18 Mon 19 Tue 20 Wed 21 Thu 22 Fr…" at bounding box center [784, 301] width 1568 height 456
click at [652, 238] on app-calendar-viewport "Thu 15 Fri 16 Sat 17 Sun 18 Mon 19 Tue 20 Wed 21 Thu 22 Fri 23 Sat 24 Sun 25 Mo…" at bounding box center [784, 301] width 1568 height 456
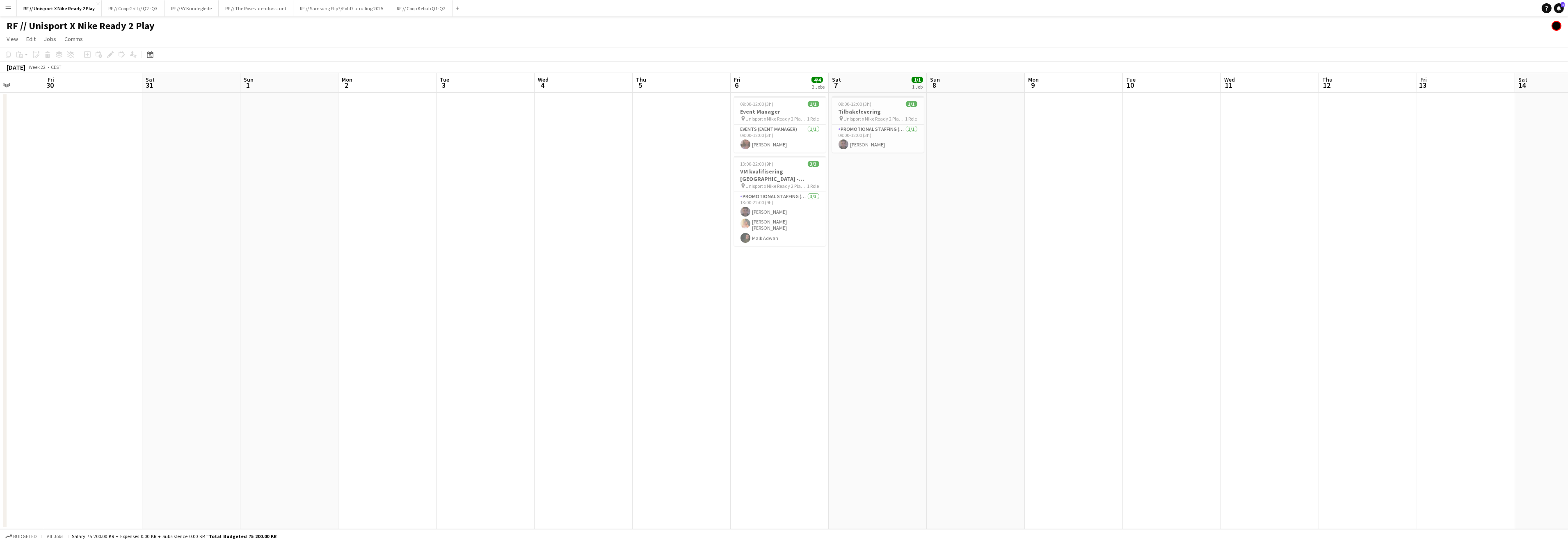
click at [693, 248] on app-calendar-viewport "Mon 26 Tue 27 Wed 28 Thu 29 Fri 30 Sat 31 Sun 1 Mon 2 Tue 3 Wed 4 Thu 5 Fri 6 4…" at bounding box center [784, 301] width 1568 height 456
